Goal: Use online tool/utility: Utilize a website feature to perform a specific function

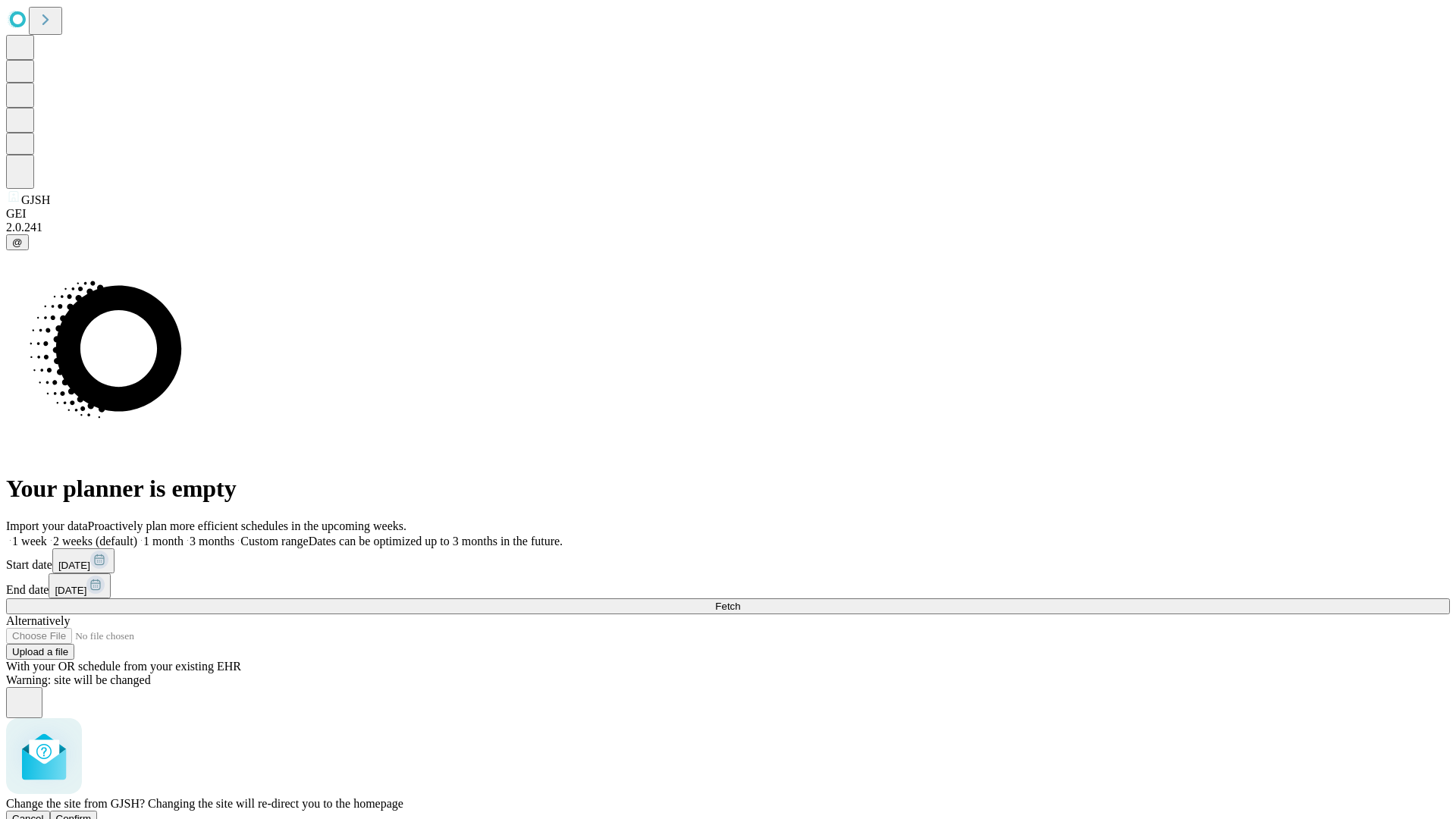
click at [92, 813] on span "Confirm" at bounding box center [74, 818] width 36 height 11
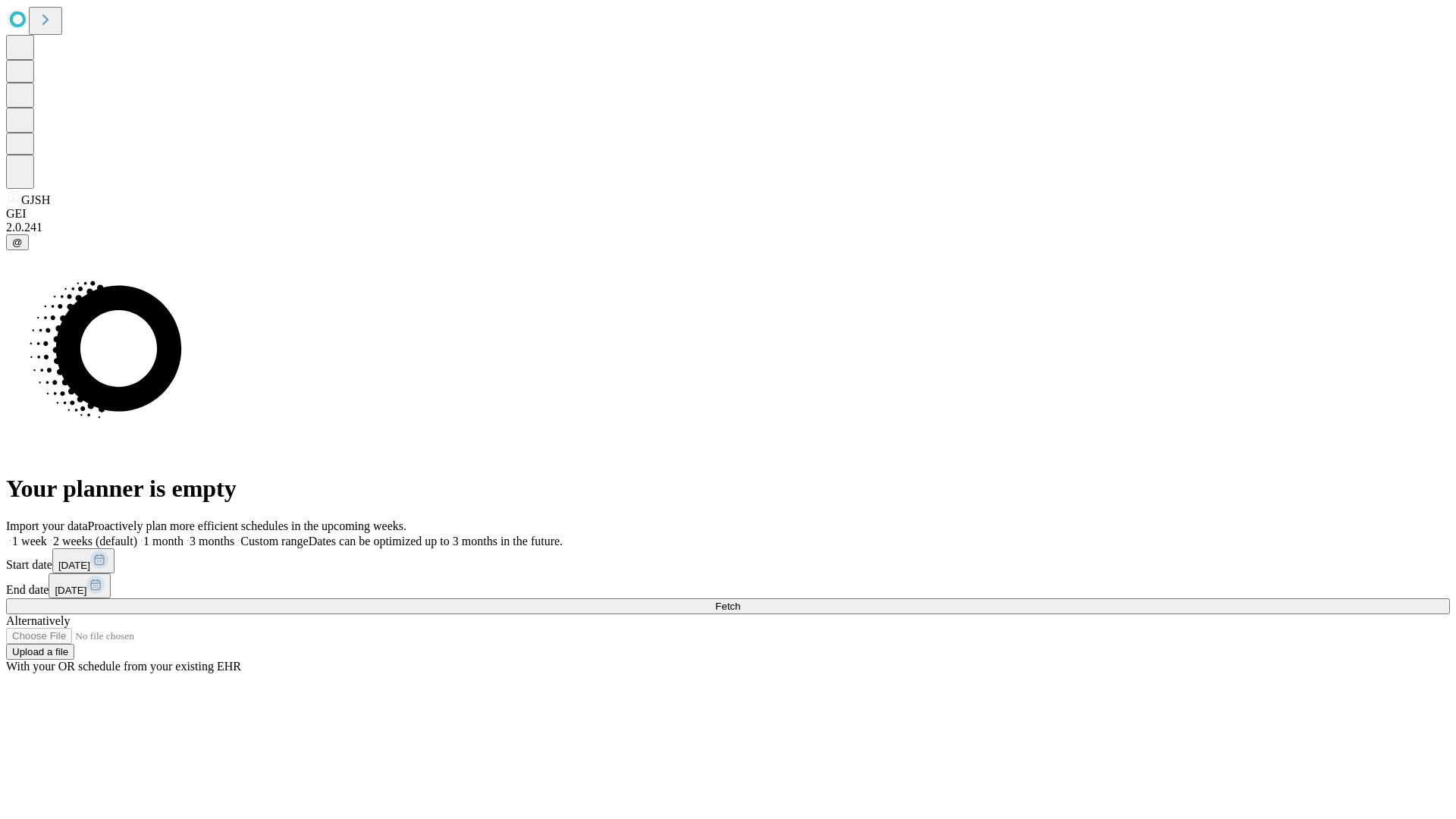
click at [183, 535] on label "1 month" at bounding box center [160, 541] width 46 height 13
click at [740, 601] on span "Fetch" at bounding box center [727, 606] width 25 height 11
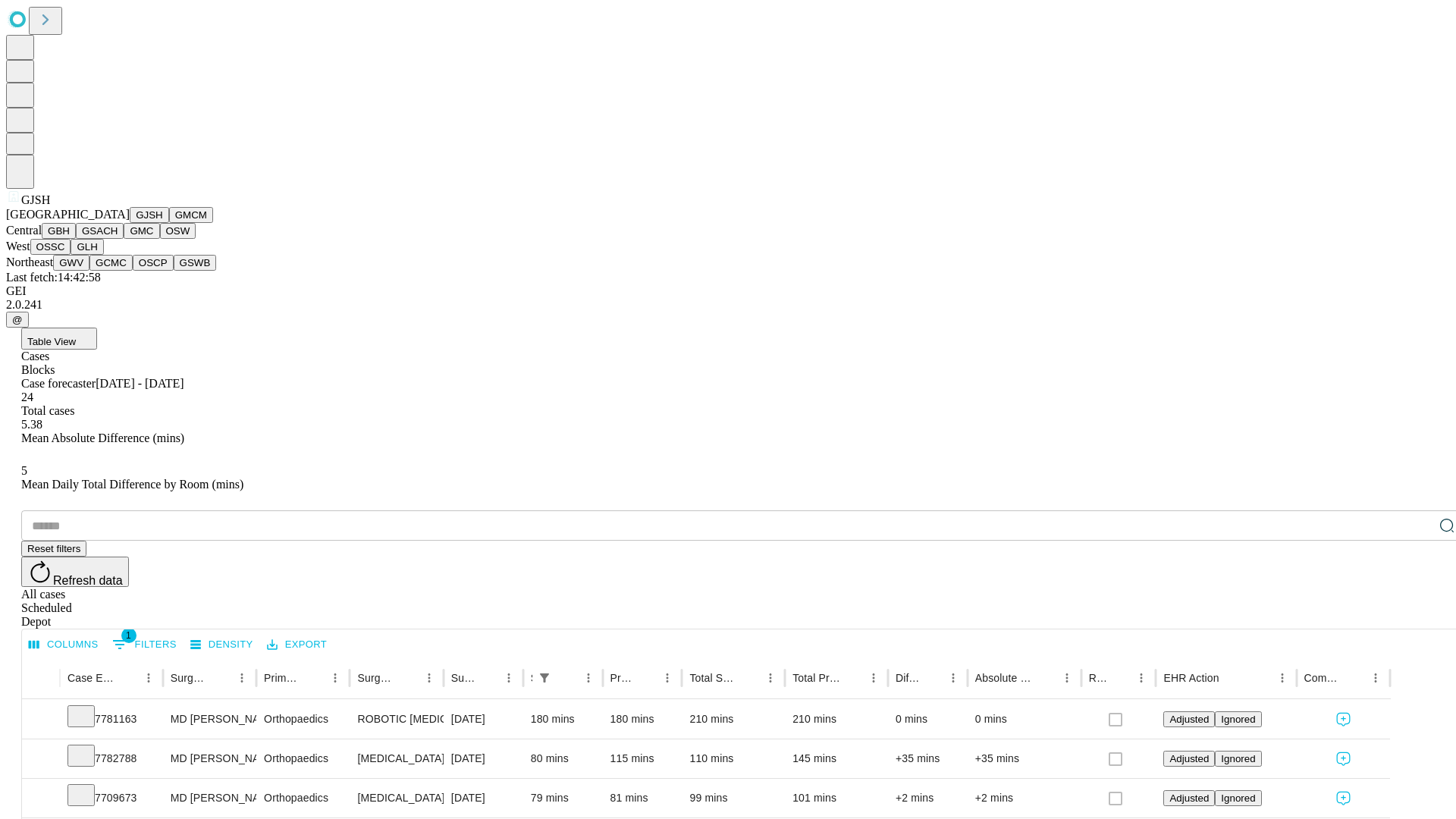
click at [169, 223] on button "GMCM" at bounding box center [191, 215] width 44 height 16
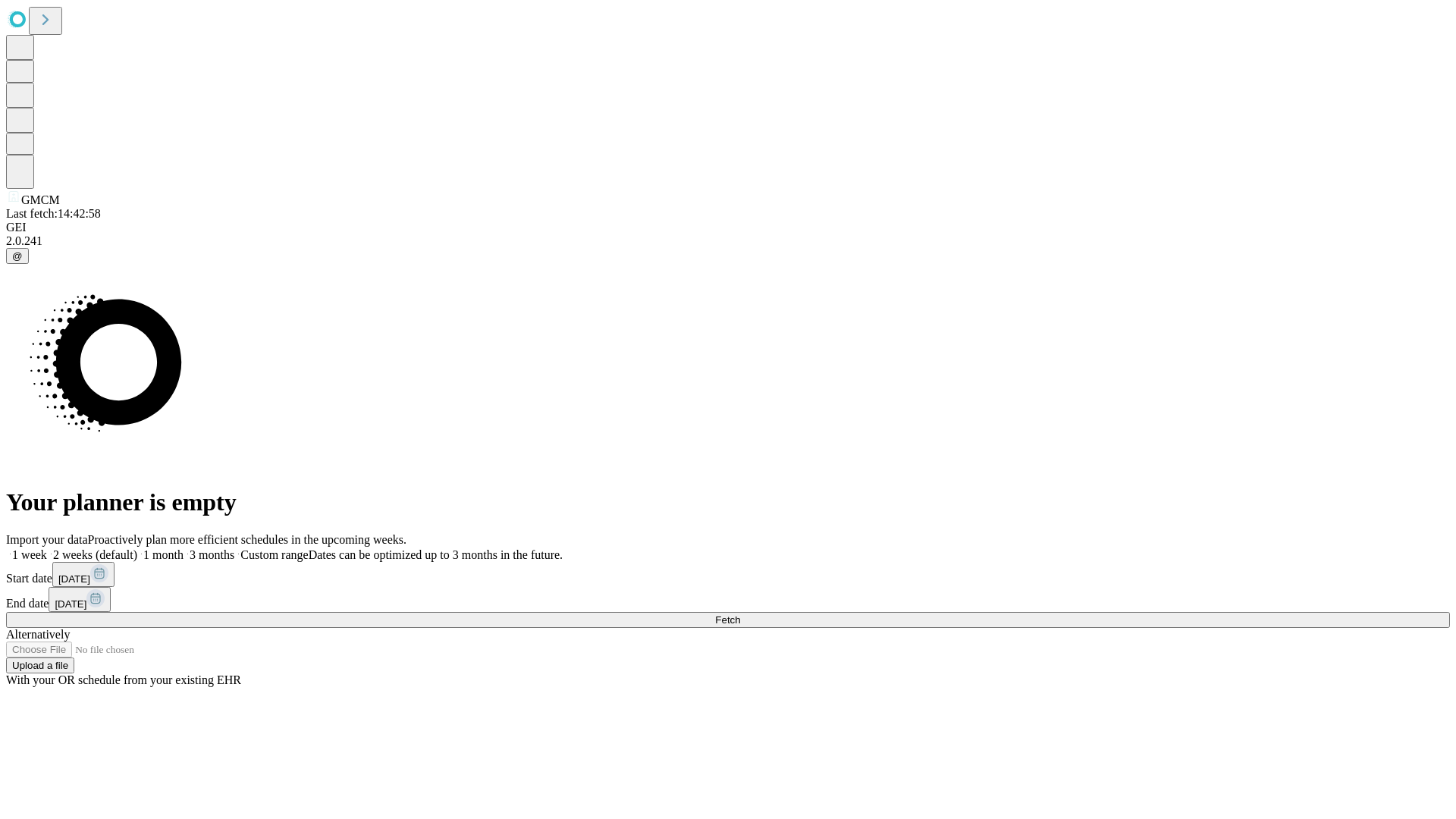
click at [183, 549] on label "1 month" at bounding box center [160, 555] width 46 height 13
click at [740, 614] on span "Fetch" at bounding box center [727, 619] width 25 height 11
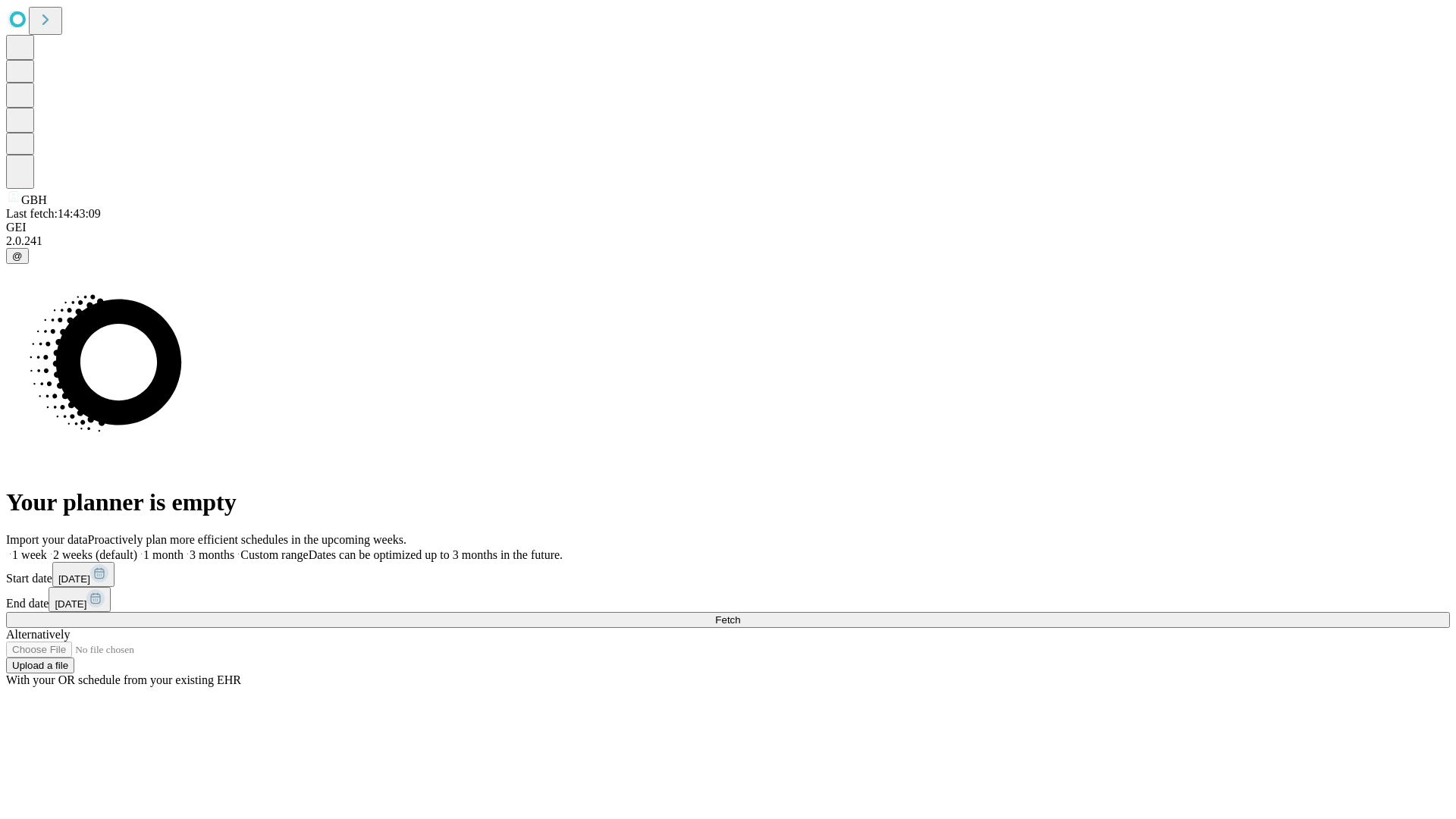
click at [183, 549] on label "1 month" at bounding box center [160, 555] width 46 height 13
click at [740, 614] on span "Fetch" at bounding box center [727, 619] width 25 height 11
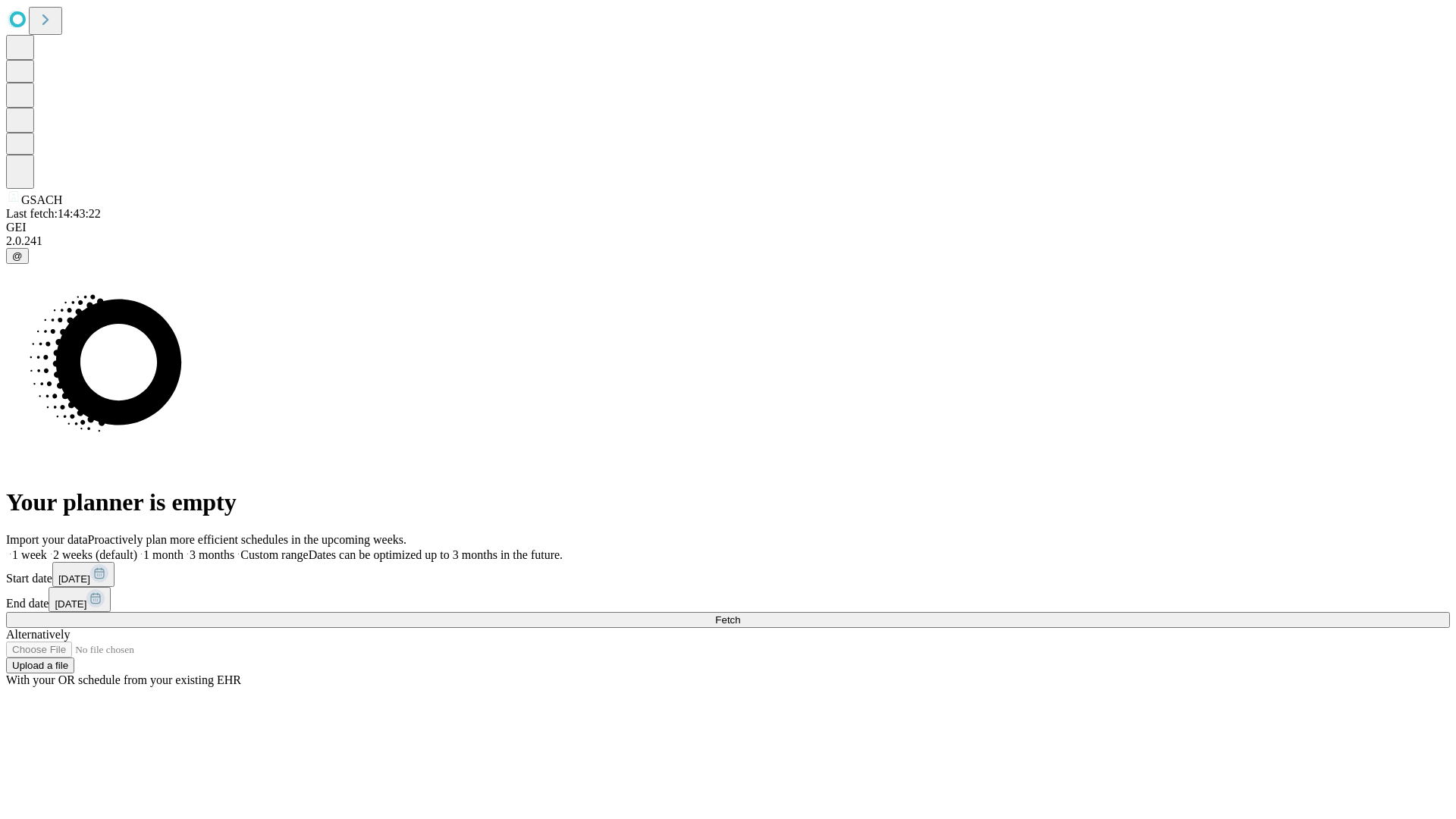
click at [183, 549] on label "1 month" at bounding box center [160, 555] width 46 height 13
click at [740, 614] on span "Fetch" at bounding box center [727, 619] width 25 height 11
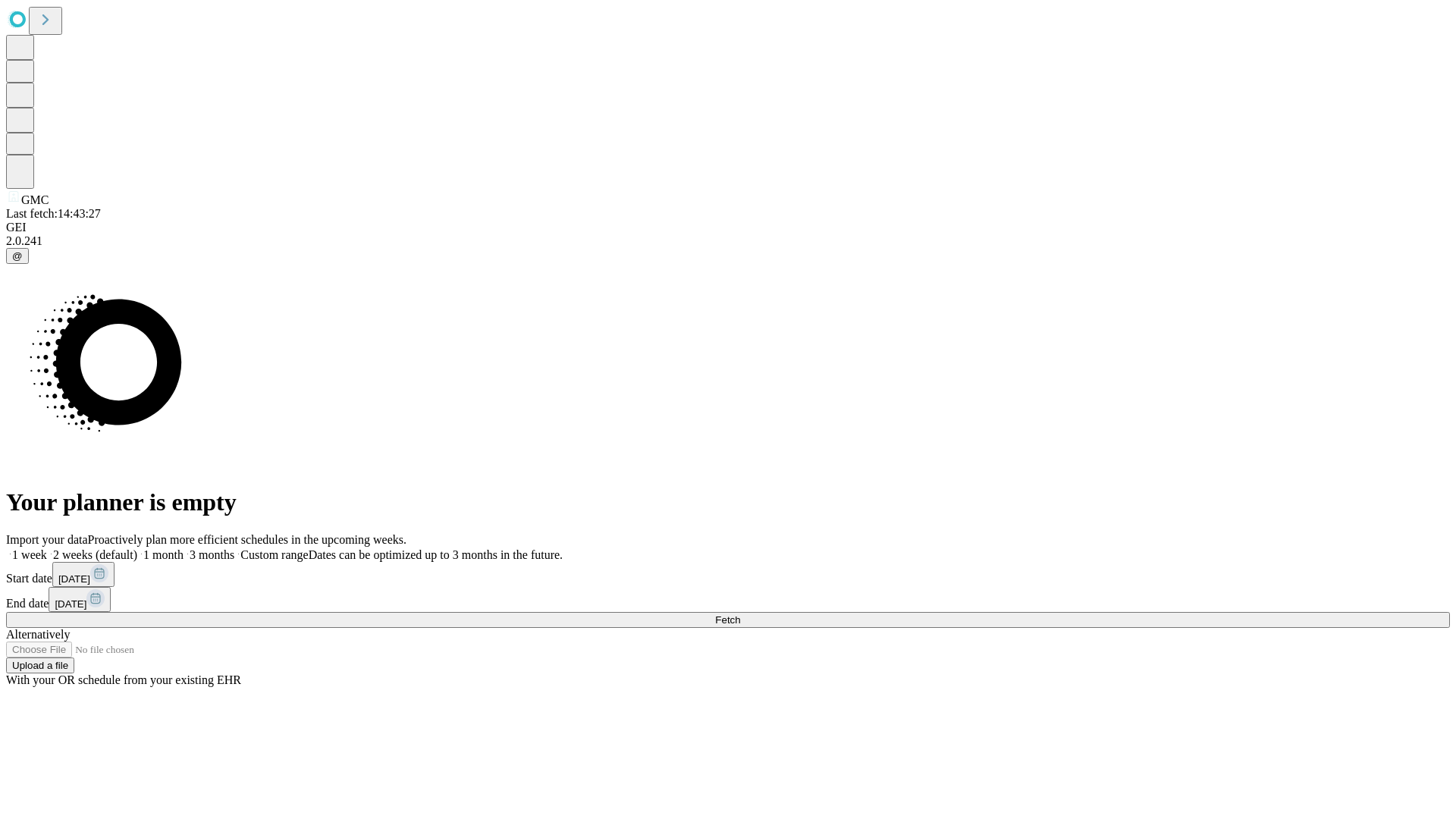
click at [183, 549] on label "1 month" at bounding box center [160, 555] width 46 height 13
click at [740, 614] on span "Fetch" at bounding box center [727, 619] width 25 height 11
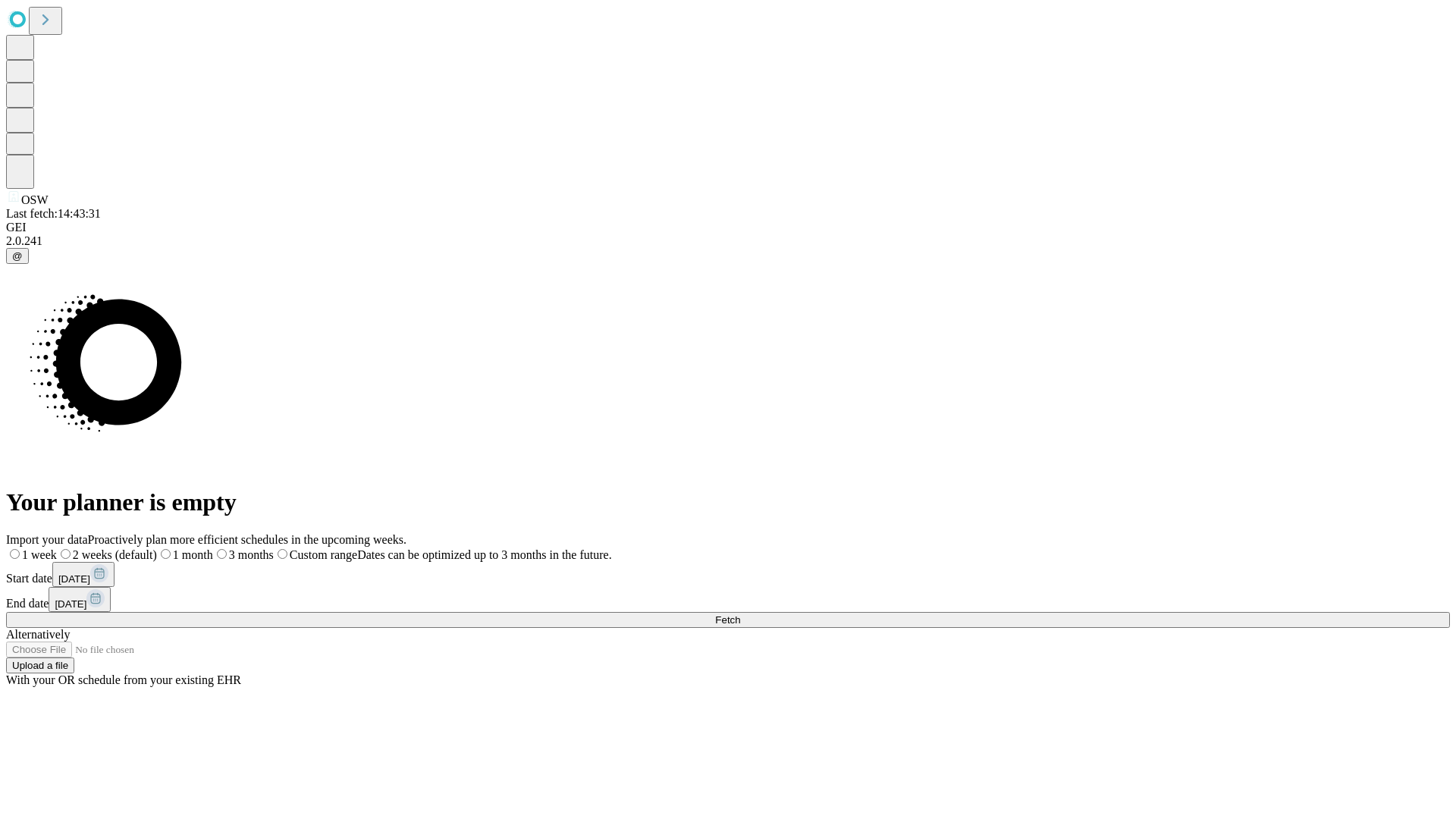
click at [740, 614] on span "Fetch" at bounding box center [727, 619] width 25 height 11
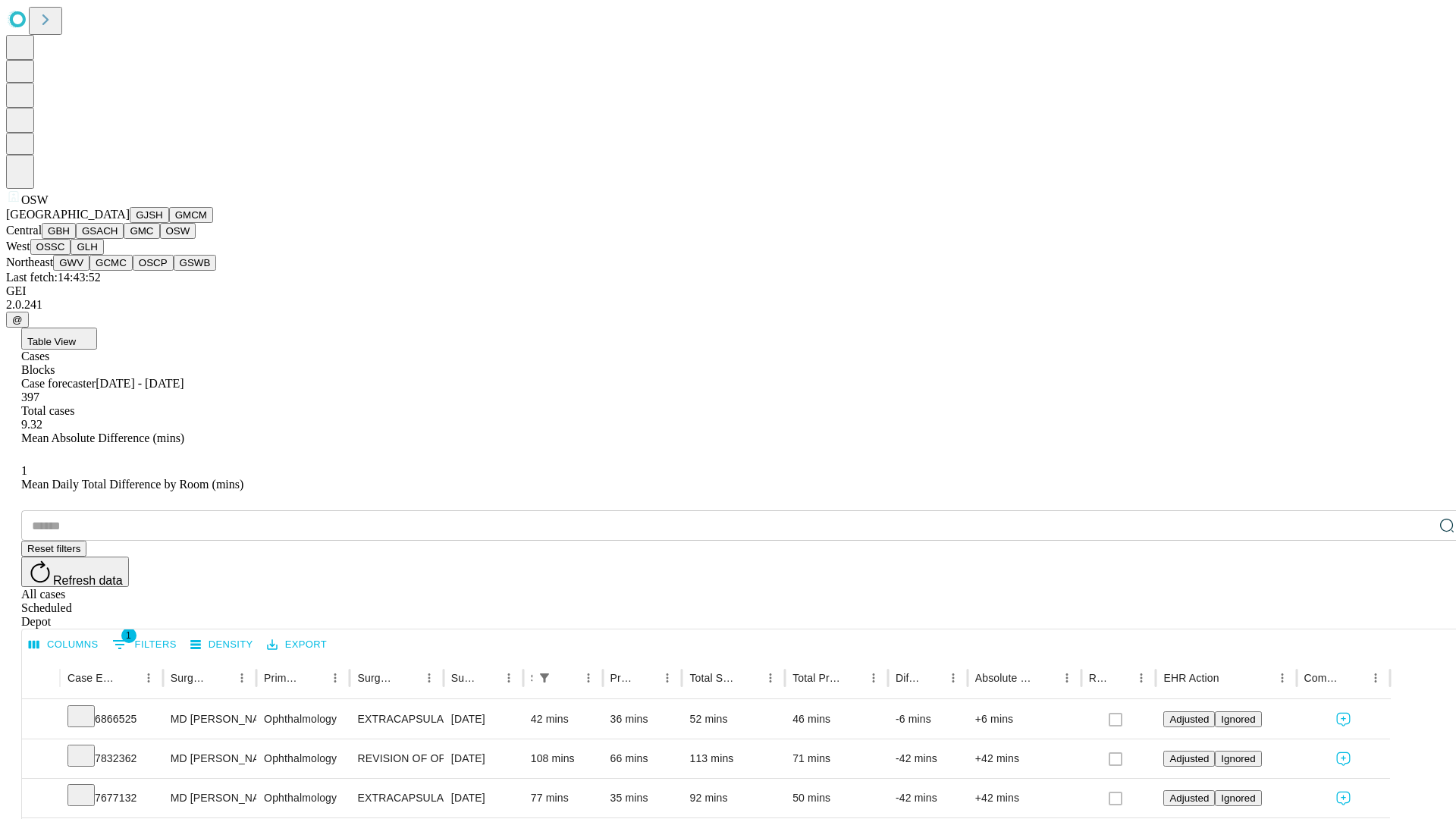
click at [72, 255] on button "OSSC" at bounding box center [51, 247] width 41 height 16
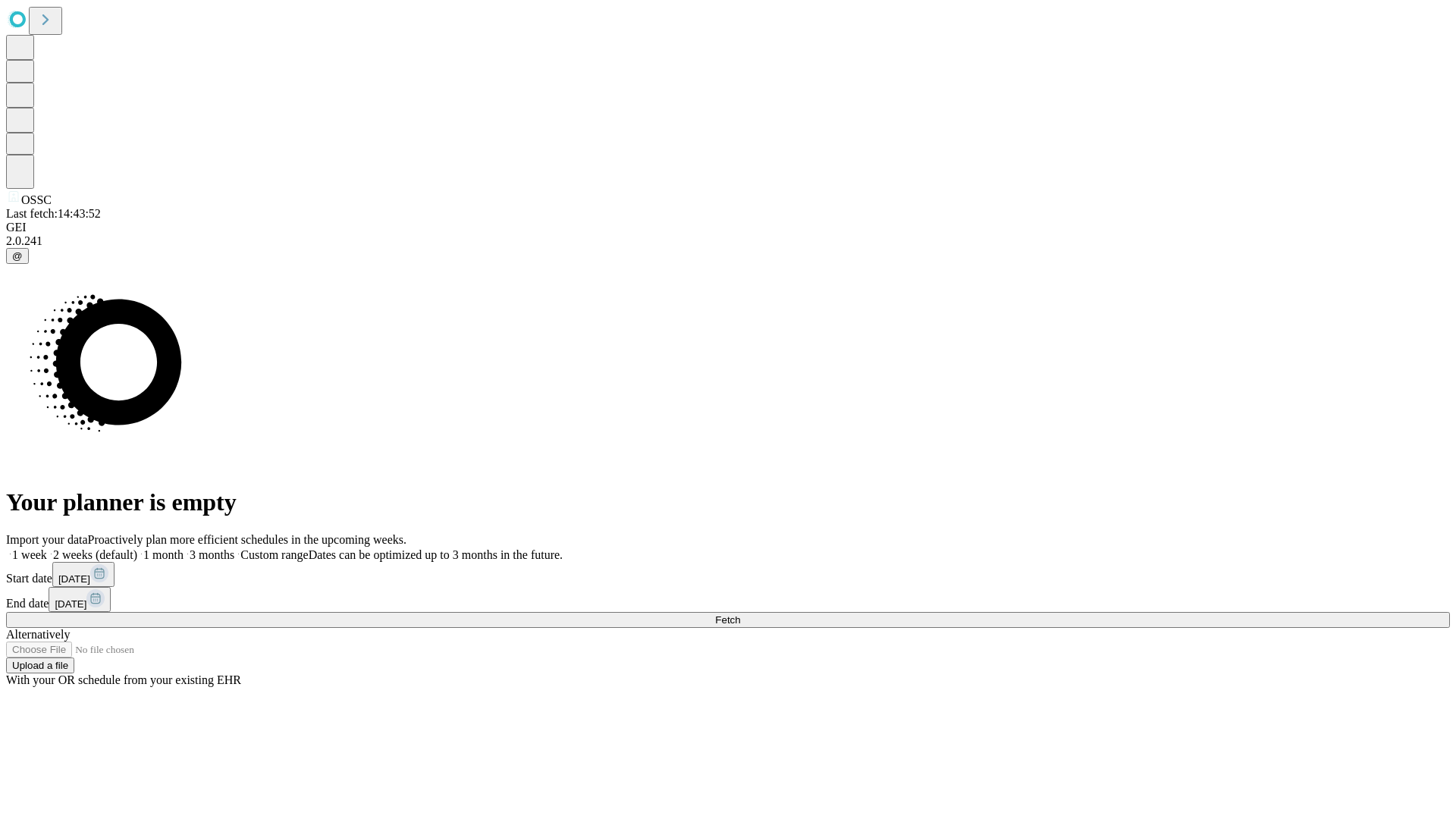
click at [183, 549] on label "1 month" at bounding box center [160, 555] width 46 height 13
click at [740, 614] on span "Fetch" at bounding box center [727, 619] width 25 height 11
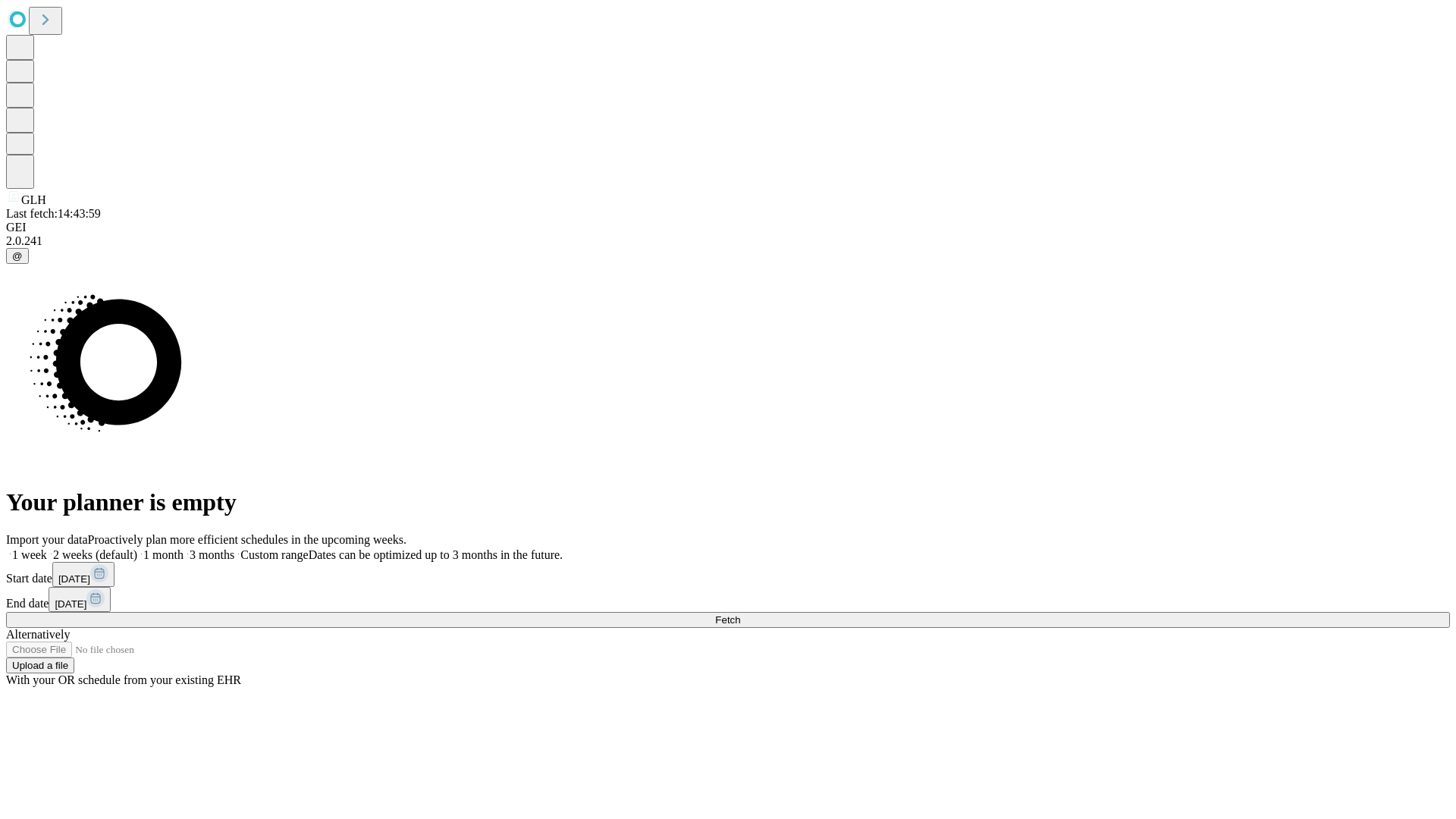
click at [183, 549] on label "1 month" at bounding box center [160, 555] width 46 height 13
click at [740, 614] on span "Fetch" at bounding box center [727, 619] width 25 height 11
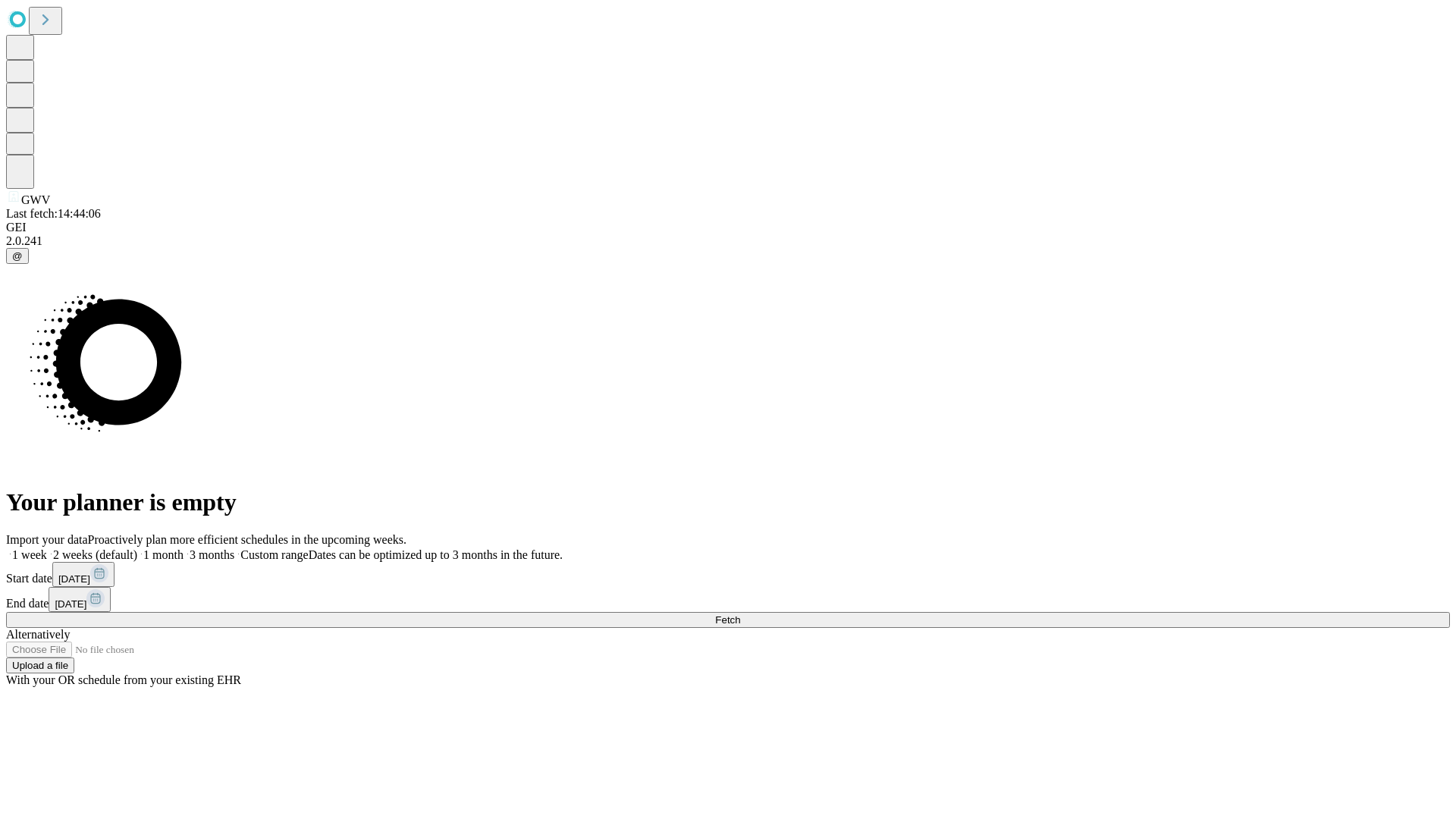
click at [740, 614] on span "Fetch" at bounding box center [727, 619] width 25 height 11
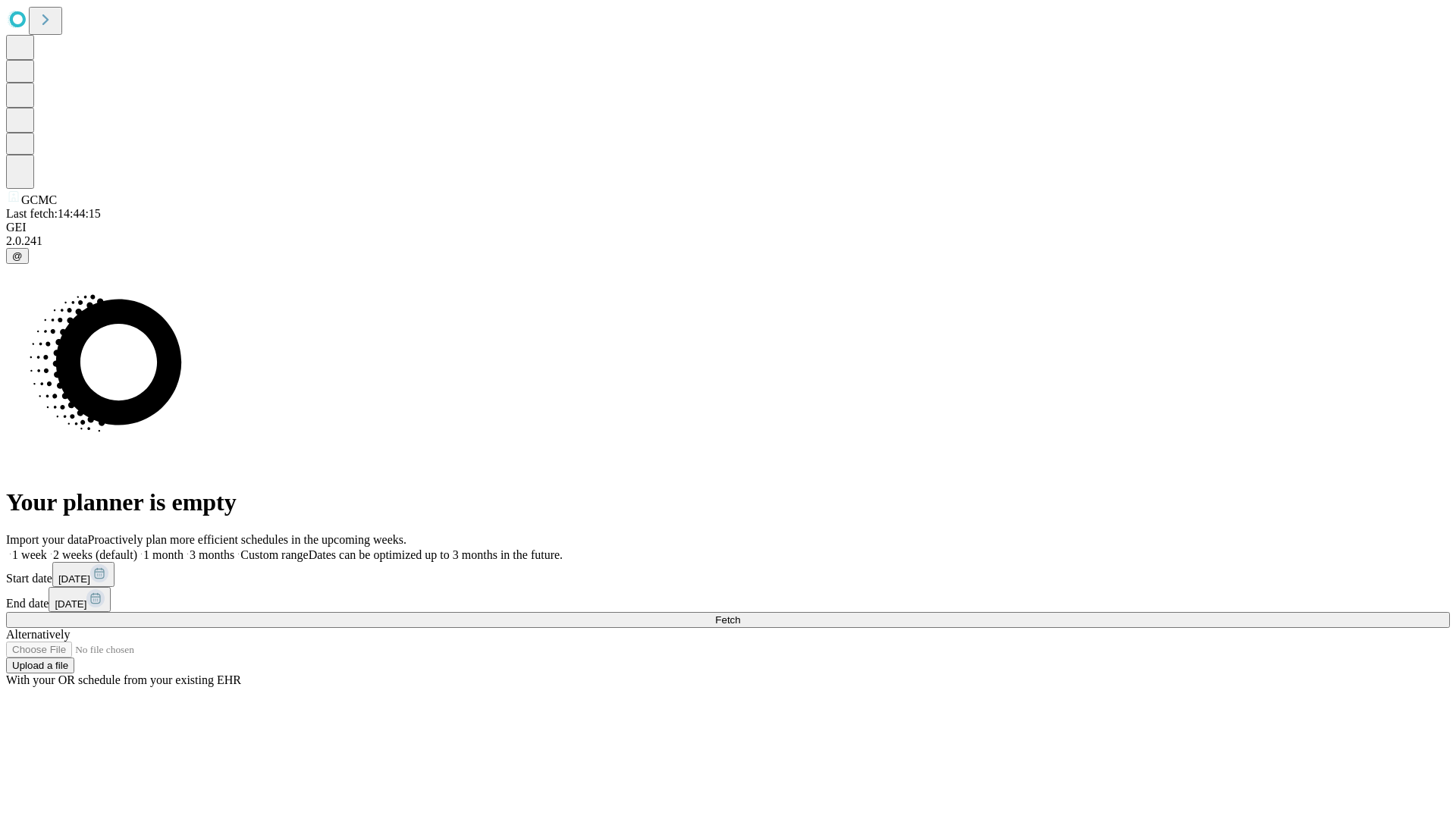
click at [183, 549] on label "1 month" at bounding box center [160, 555] width 46 height 13
click at [740, 614] on span "Fetch" at bounding box center [727, 619] width 25 height 11
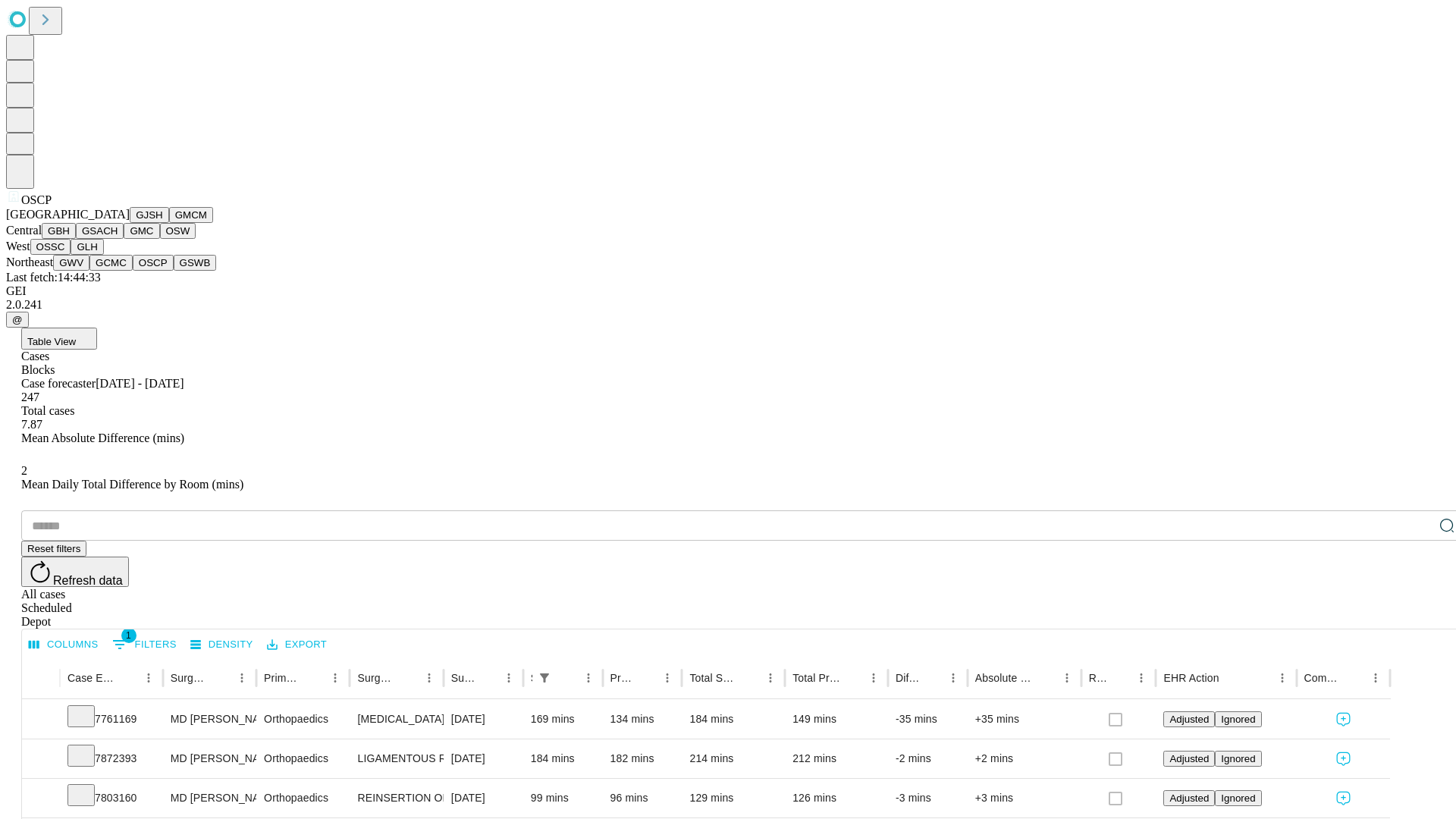
click at [174, 270] on button "GSWB" at bounding box center [195, 263] width 44 height 16
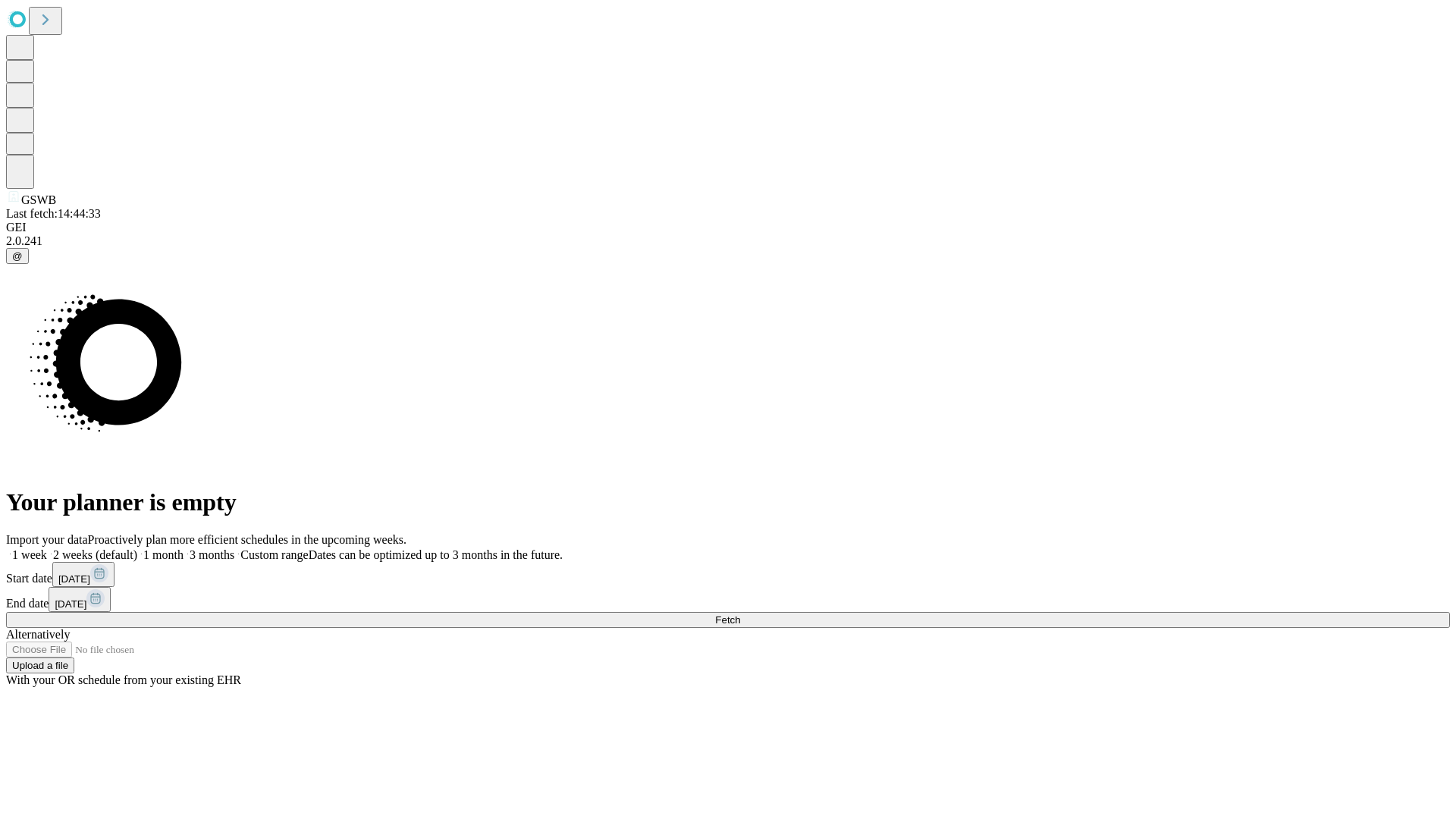
click at [183, 549] on label "1 month" at bounding box center [160, 555] width 46 height 13
click at [740, 614] on span "Fetch" at bounding box center [727, 619] width 25 height 11
